Goal: Feedback & Contribution: Submit feedback/report problem

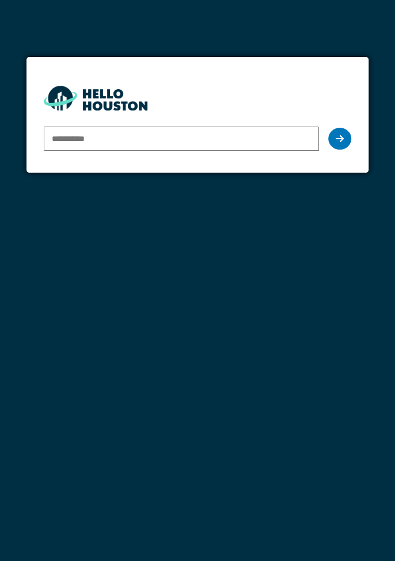
click at [175, 136] on input "email" at bounding box center [181, 139] width 275 height 24
type input "**********"
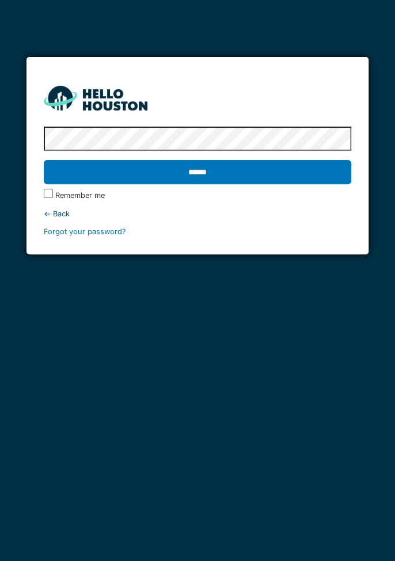
click at [228, 162] on input "******" at bounding box center [197, 172] width 307 height 24
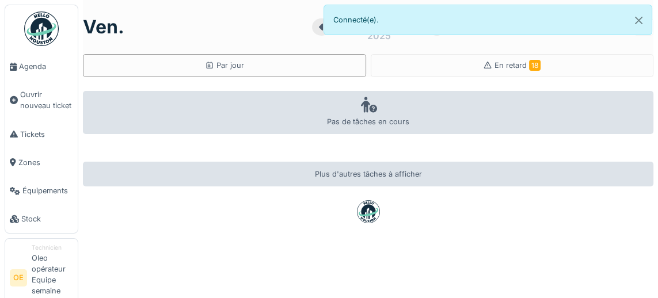
click at [34, 67] on span "Agenda" at bounding box center [46, 66] width 54 height 11
click at [44, 272] on li "Technicien Oleo opérateur Equipe semaine matin" at bounding box center [52, 277] width 41 height 68
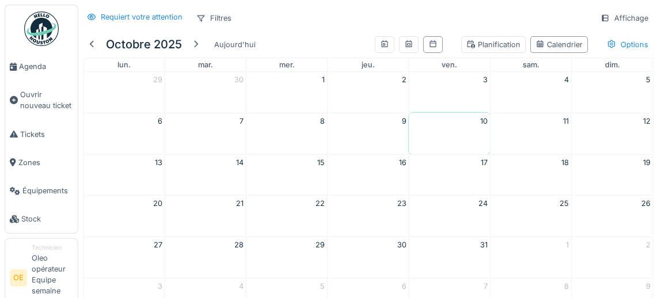
scroll to position [39, 0]
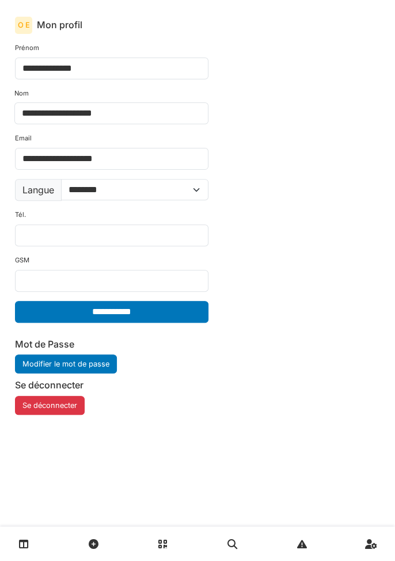
click at [55, 298] on button "Se déconnecter" at bounding box center [50, 405] width 70 height 19
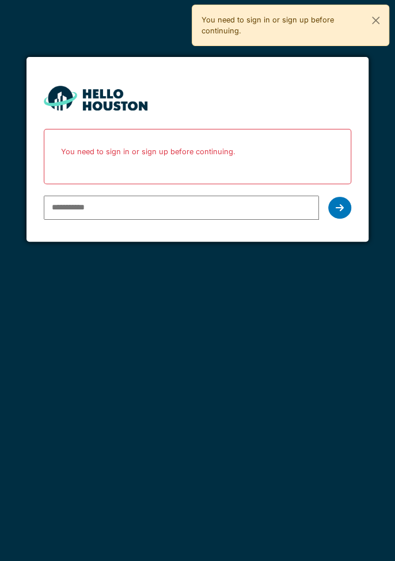
type input "**********"
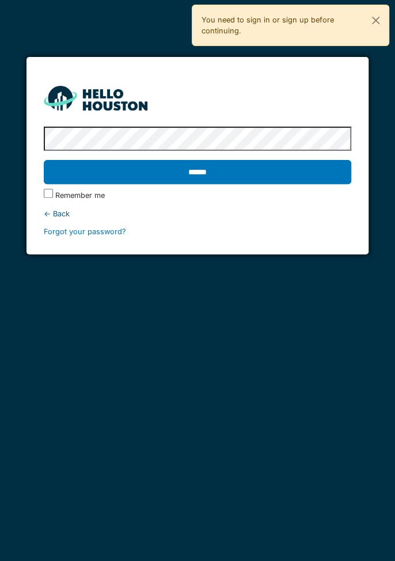
click at [245, 174] on input "******" at bounding box center [197, 172] width 307 height 24
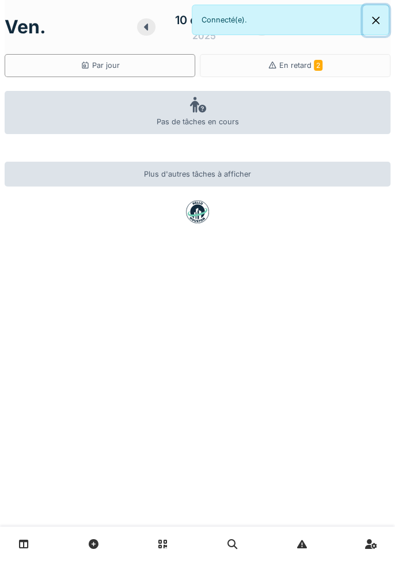
click at [374, 20] on button "Close" at bounding box center [376, 20] width 26 height 31
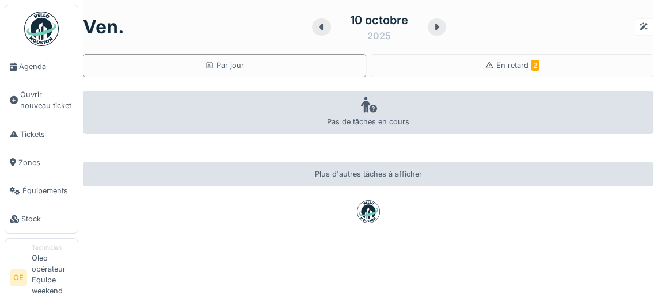
click at [30, 70] on span "Agenda" at bounding box center [46, 66] width 54 height 11
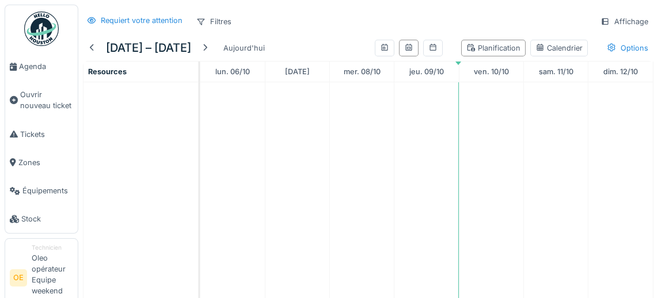
scroll to position [33, 0]
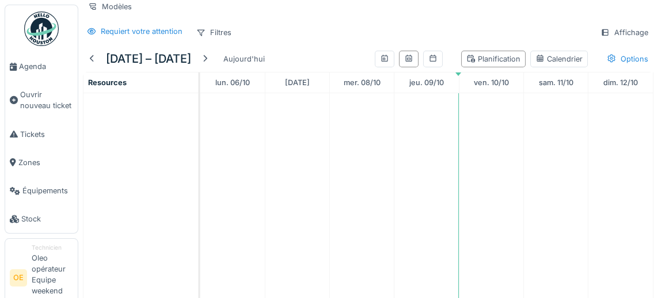
click at [214, 61] on div at bounding box center [205, 59] width 18 height 16
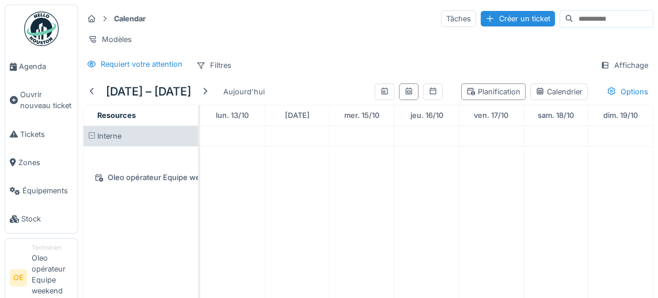
scroll to position [0, 0]
click at [35, 134] on span "Tickets" at bounding box center [46, 134] width 53 height 11
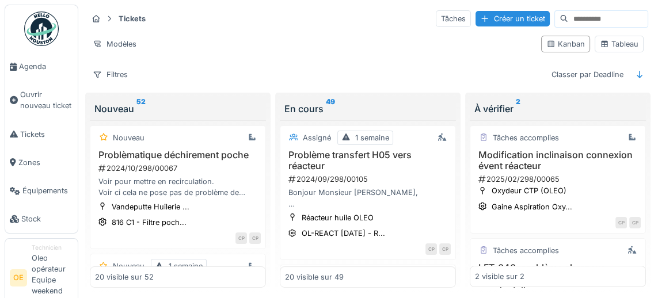
click at [618, 42] on div "Tableau" at bounding box center [619, 44] width 39 height 11
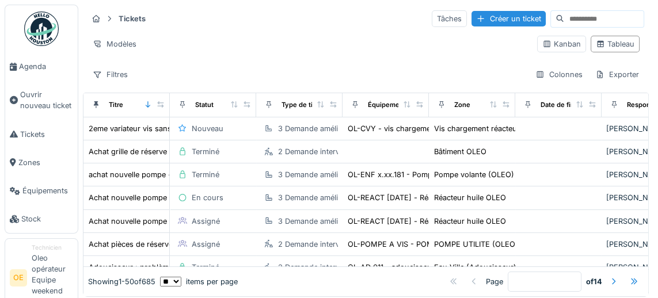
click at [117, 78] on div "Filtres" at bounding box center [109, 74] width 45 height 17
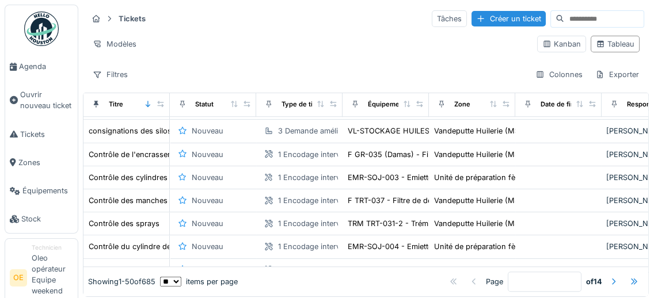
scroll to position [945, 0]
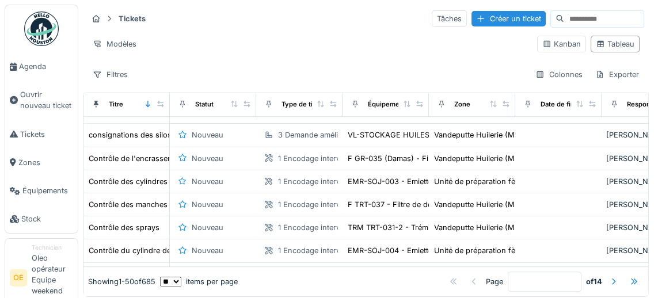
click at [26, 71] on span "Agenda" at bounding box center [46, 66] width 54 height 11
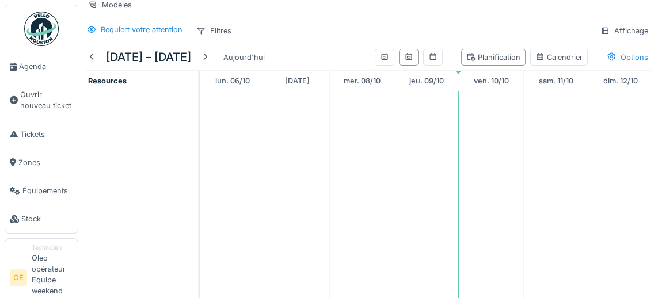
scroll to position [35, 0]
click at [93, 52] on div at bounding box center [91, 56] width 9 height 11
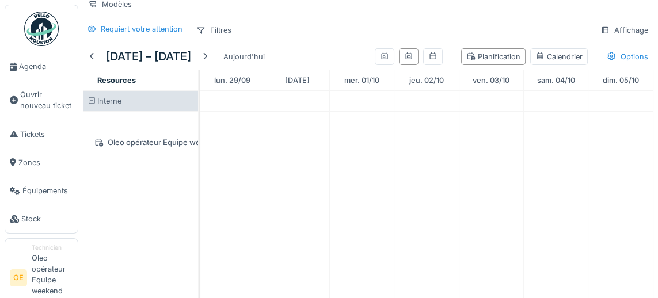
click at [210, 55] on div at bounding box center [204, 56] width 9 height 11
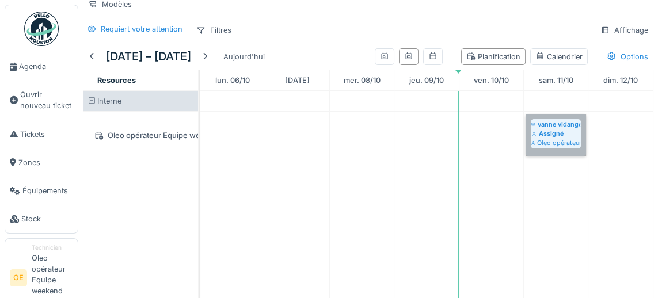
click at [567, 134] on link "vanne vidange ventilateur oxydeur Assigné Oleo opérateur Equipe weekend jour" at bounding box center [555, 135] width 60 height 42
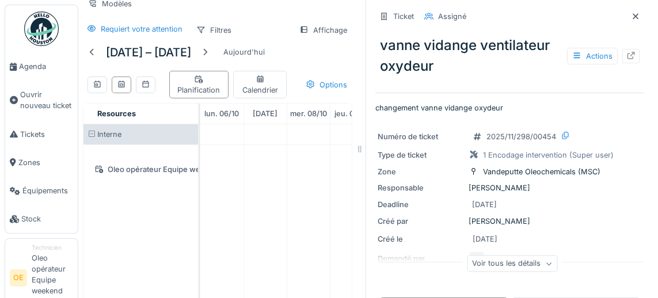
click at [633, 60] on div at bounding box center [630, 56] width 9 height 11
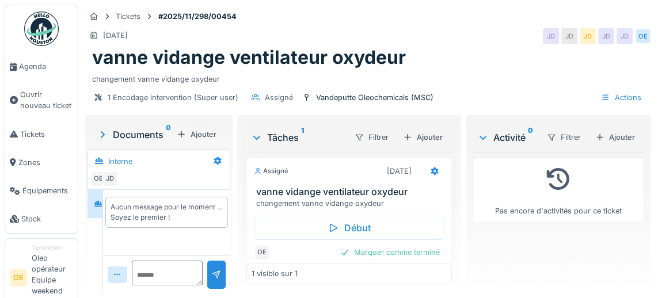
click at [33, 66] on span "Agenda" at bounding box center [46, 66] width 54 height 11
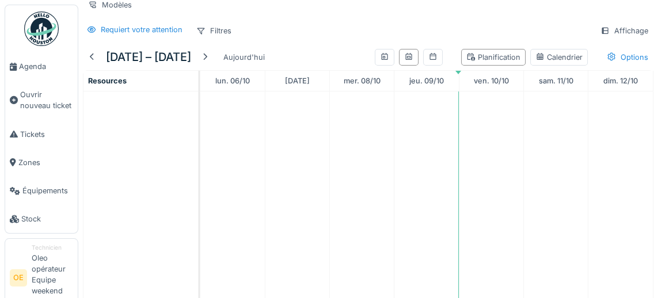
scroll to position [35, 0]
click at [94, 52] on div at bounding box center [91, 57] width 9 height 11
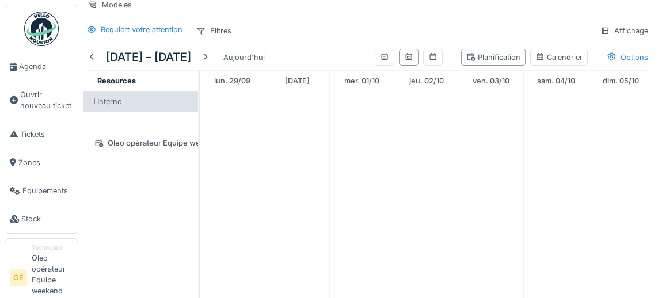
click at [210, 55] on div at bounding box center [204, 57] width 9 height 11
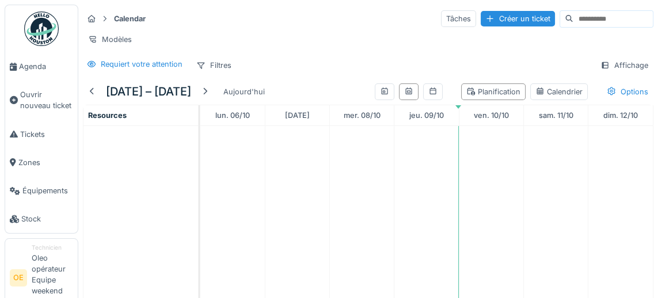
click at [99, 91] on div at bounding box center [92, 92] width 18 height 16
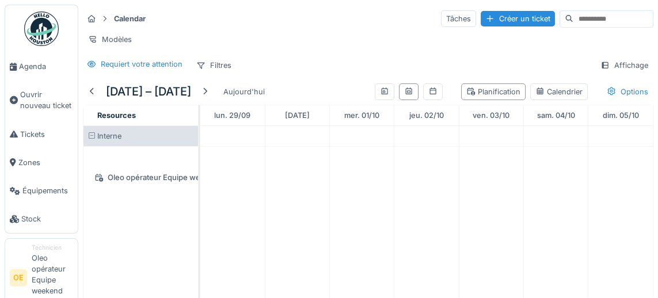
click at [210, 87] on div at bounding box center [204, 91] width 9 height 11
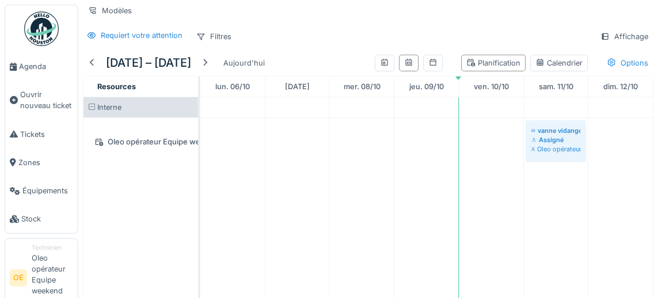
scroll to position [31, 0]
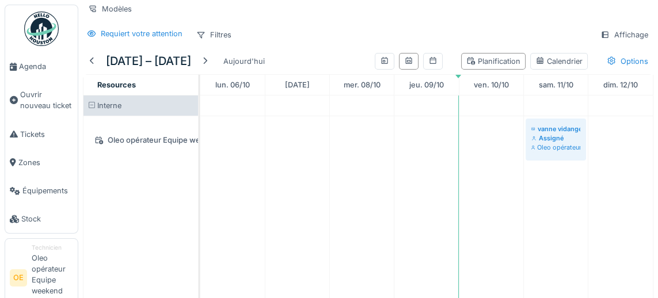
click at [26, 134] on span "Tickets" at bounding box center [46, 134] width 53 height 11
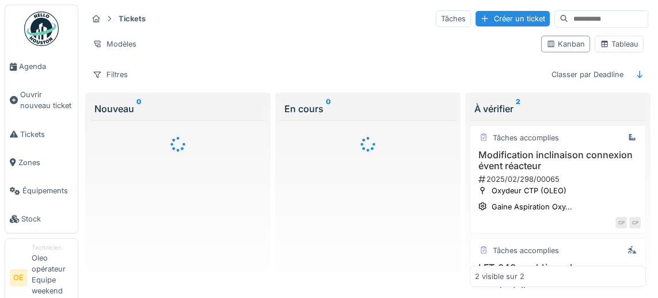
click at [26, 67] on span "Agenda" at bounding box center [46, 66] width 54 height 11
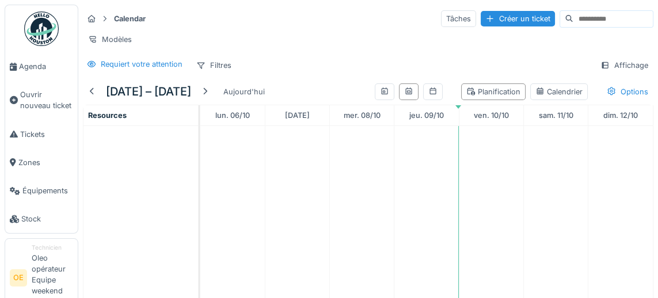
click at [496, 14] on div "Créer un ticket" at bounding box center [518, 19] width 74 height 16
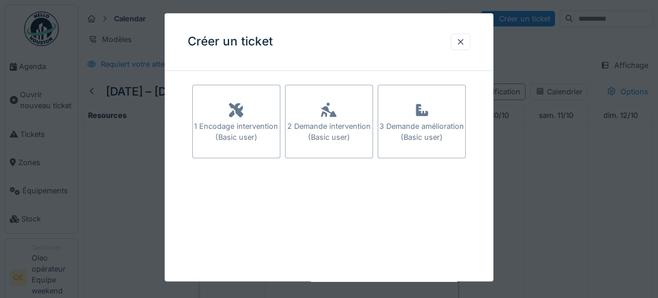
click at [33, 115] on div at bounding box center [329, 149] width 658 height 298
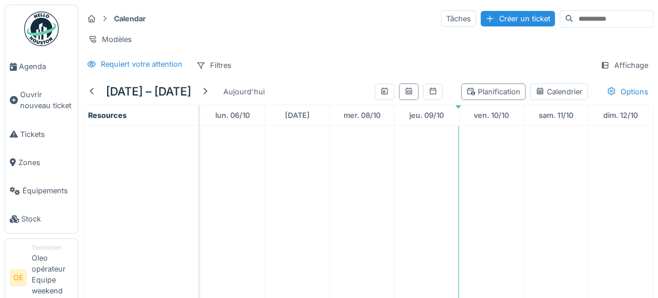
click at [29, 67] on span "Agenda" at bounding box center [46, 66] width 54 height 11
click at [95, 89] on div at bounding box center [91, 91] width 9 height 11
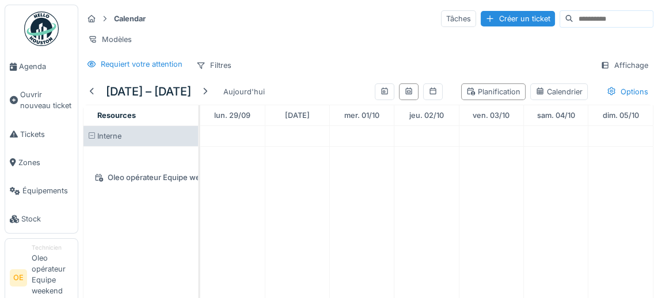
click at [214, 90] on div at bounding box center [205, 92] width 18 height 16
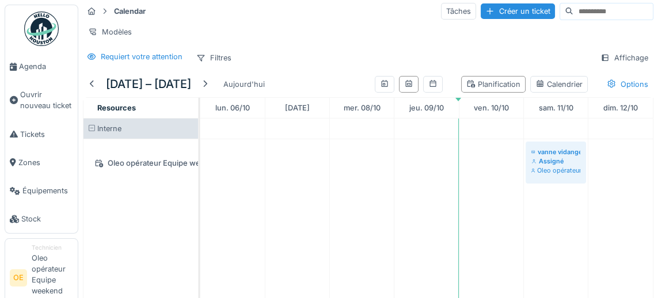
scroll to position [9, 0]
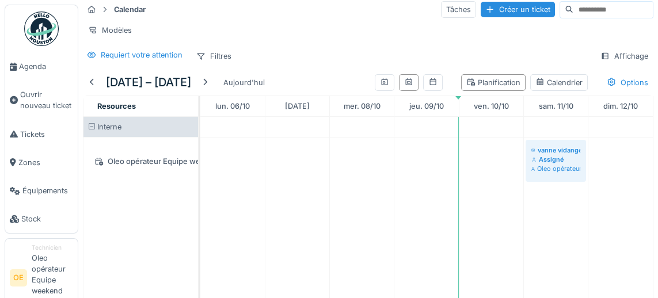
click at [31, 116] on link "Ouvrir nouveau ticket" at bounding box center [41, 100] width 73 height 39
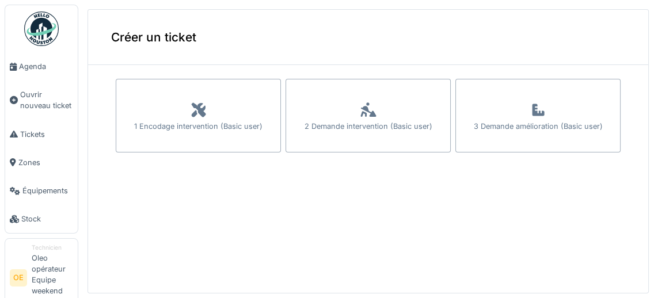
click at [26, 64] on span "Agenda" at bounding box center [46, 66] width 54 height 11
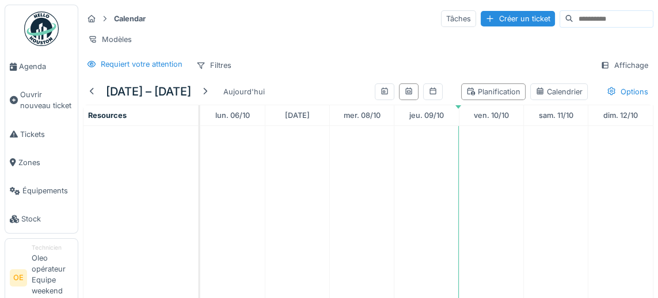
click at [94, 90] on div at bounding box center [91, 91] width 9 height 11
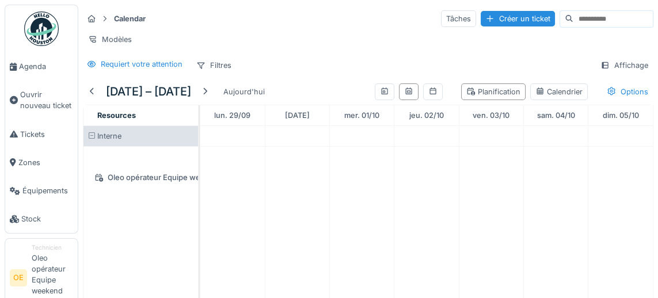
click at [210, 87] on div at bounding box center [204, 91] width 9 height 11
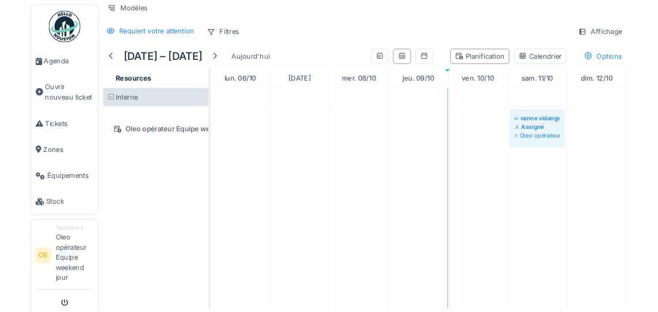
scroll to position [30, 0]
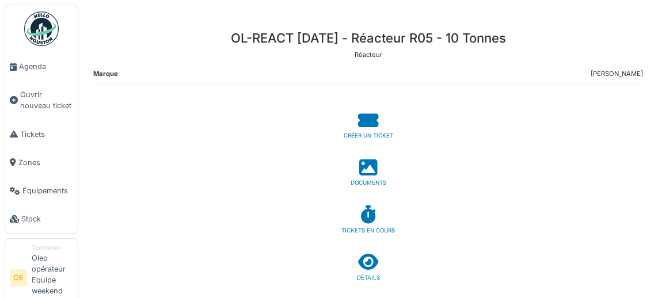
click at [371, 123] on icon at bounding box center [368, 121] width 20 height 18
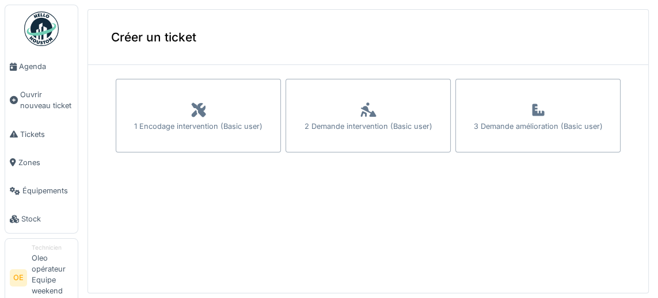
click at [239, 123] on div "1 Encodage intervention (Basic user)" at bounding box center [198, 126] width 128 height 11
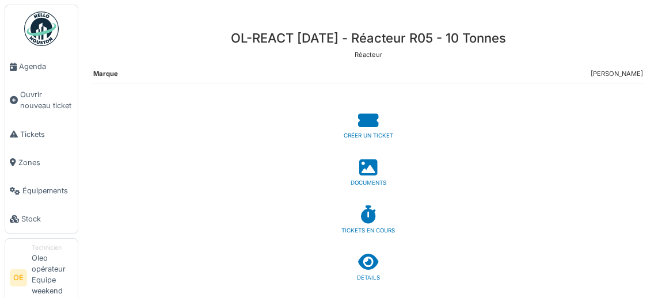
scroll to position [1, 0]
click at [373, 175] on icon at bounding box center [368, 167] width 18 height 18
click at [368, 123] on icon at bounding box center [368, 121] width 20 height 18
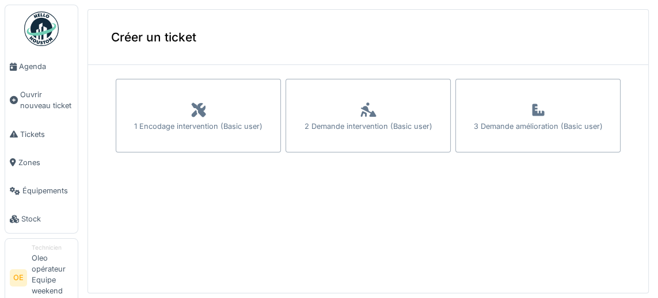
click at [261, 114] on div "1 Encodage intervention (Basic user)" at bounding box center [198, 116] width 165 height 74
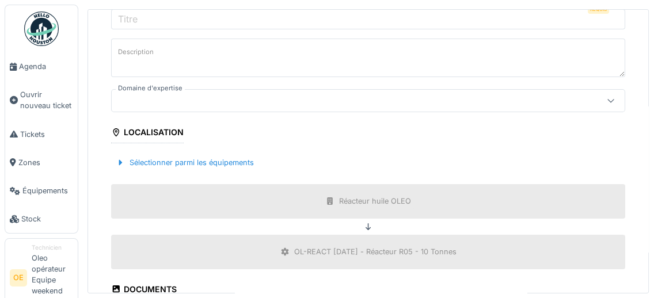
scroll to position [200, 0]
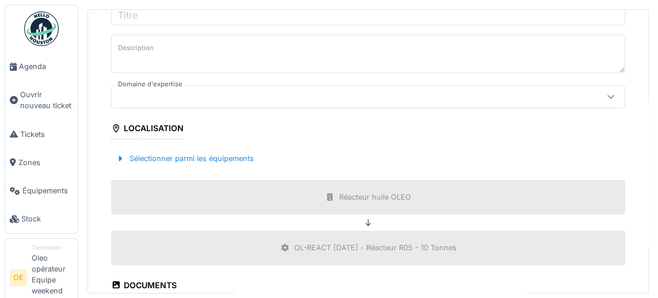
click at [242, 161] on div "Sélectionner parmi les équipements" at bounding box center [184, 159] width 147 height 16
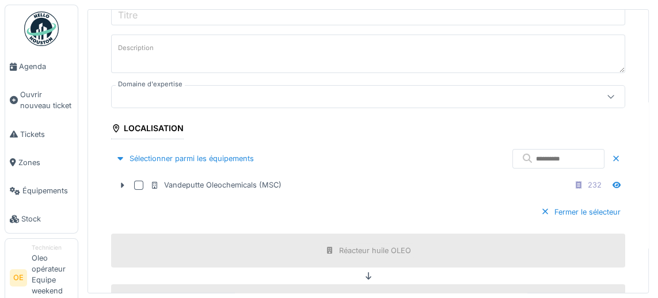
click at [247, 181] on div "Vandeputte Oleochemicals (MSC)" at bounding box center [215, 185] width 131 height 11
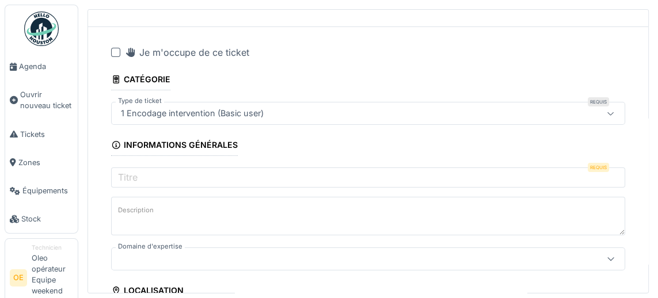
scroll to position [0, 0]
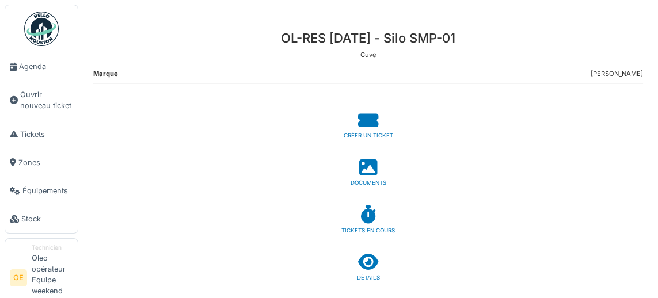
click at [371, 127] on icon at bounding box center [368, 121] width 20 height 18
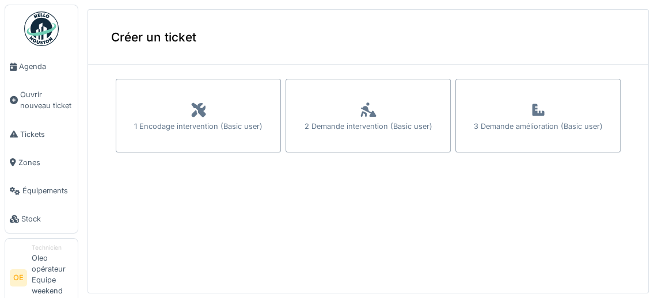
click at [233, 127] on div "1 Encodage intervention (Basic user)" at bounding box center [198, 126] width 128 height 11
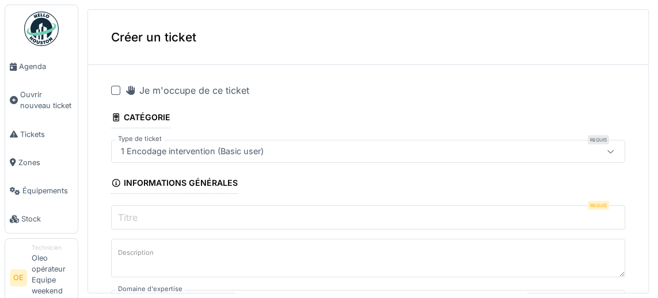
click at [457, 205] on input "Titre" at bounding box center [368, 217] width 514 height 24
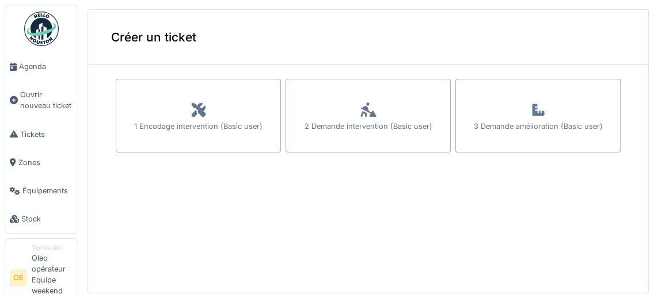
click at [211, 112] on div "1 Encodage intervention (Basic user)" at bounding box center [198, 116] width 165 height 74
